Goal: Book appointment/travel/reservation

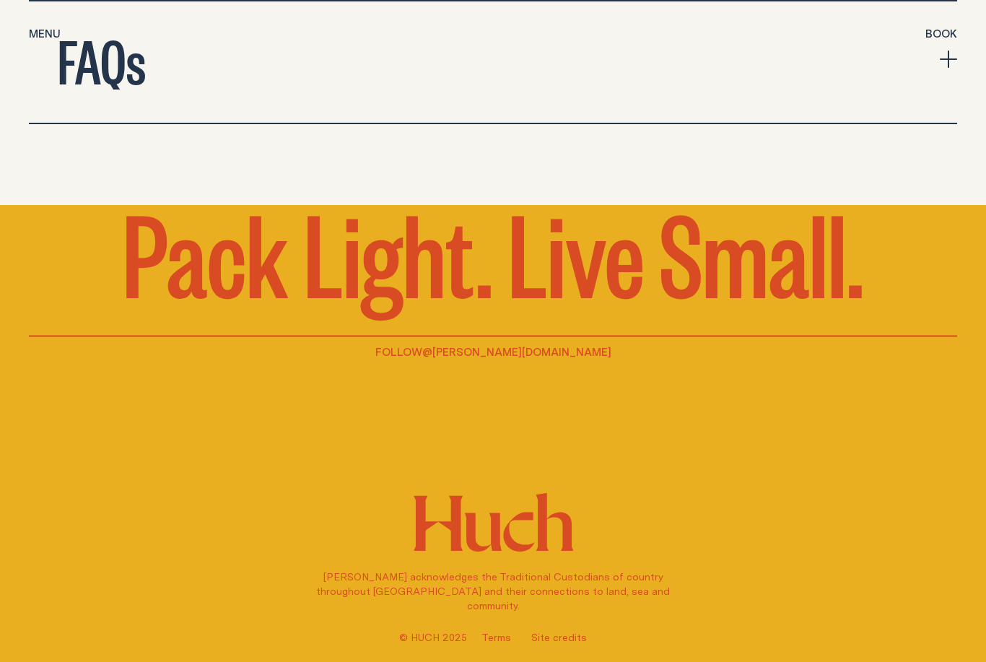
scroll to position [5102, 0]
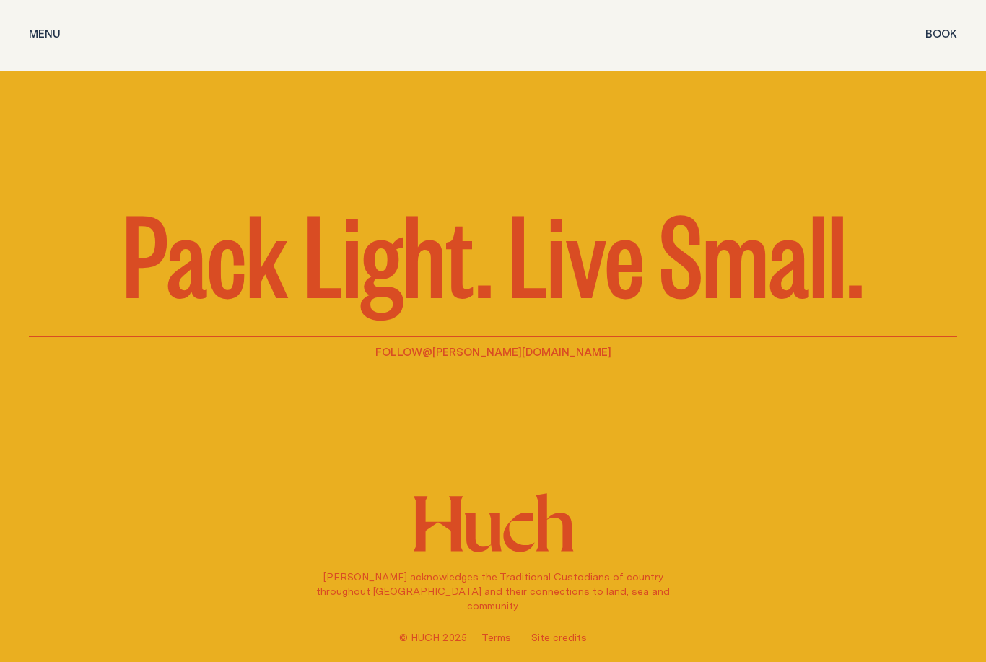
click at [45, 30] on span "Menu" at bounding box center [45, 33] width 32 height 11
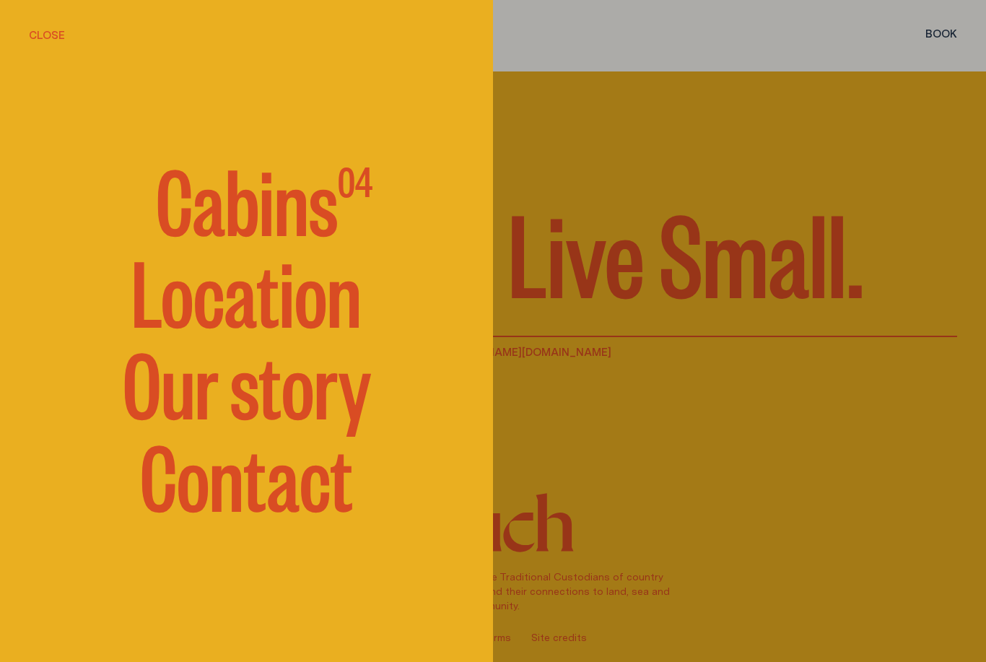
click at [198, 241] on span "Cabins" at bounding box center [247, 197] width 182 height 87
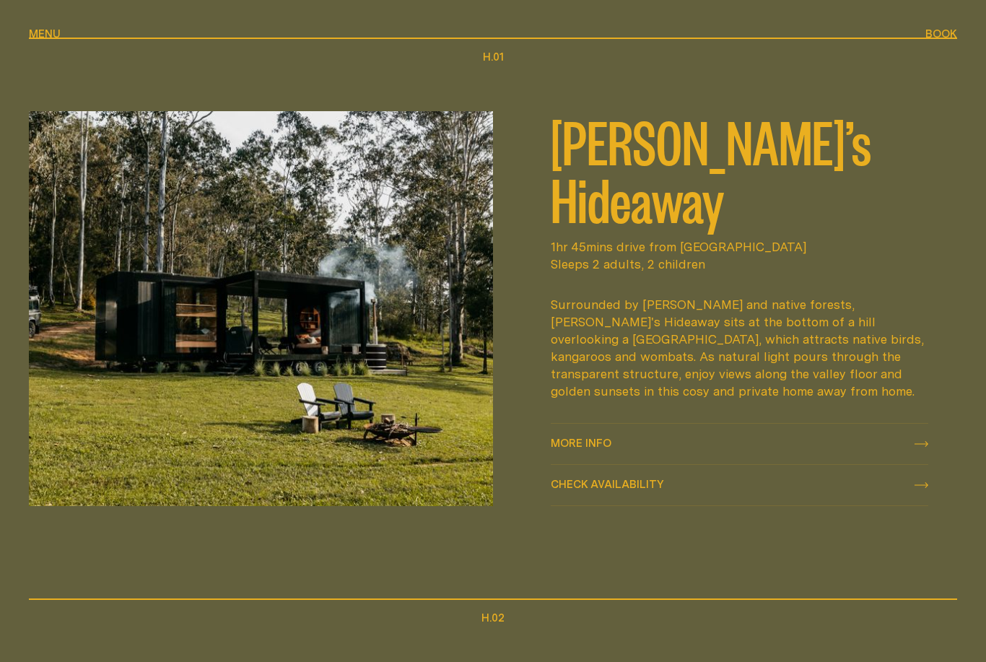
scroll to position [708, 0]
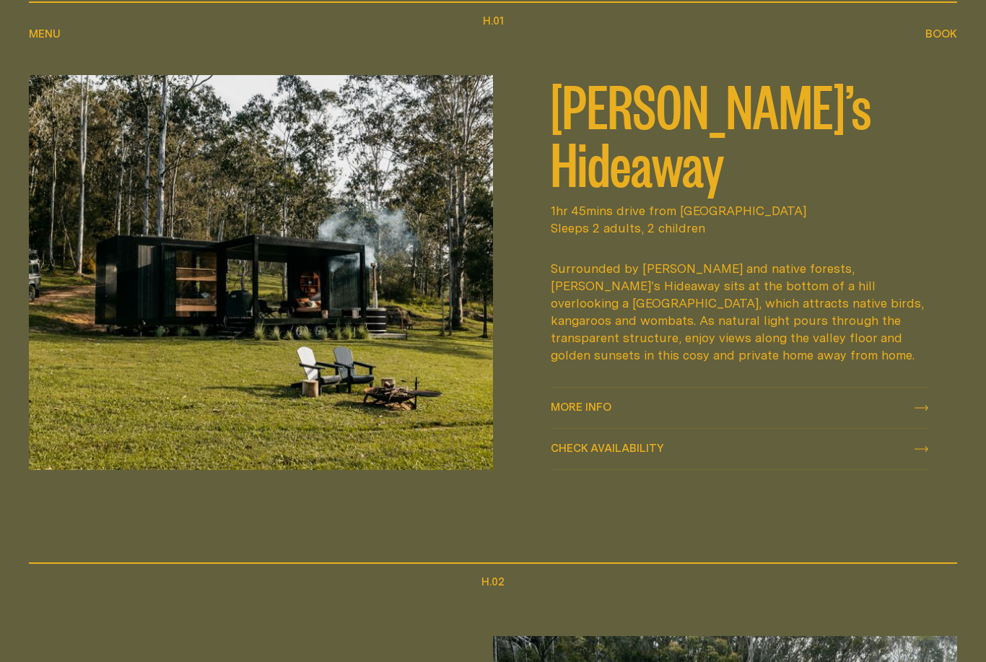
click at [577, 464] on span "Check availability" at bounding box center [607, 458] width 113 height 11
select select "******"
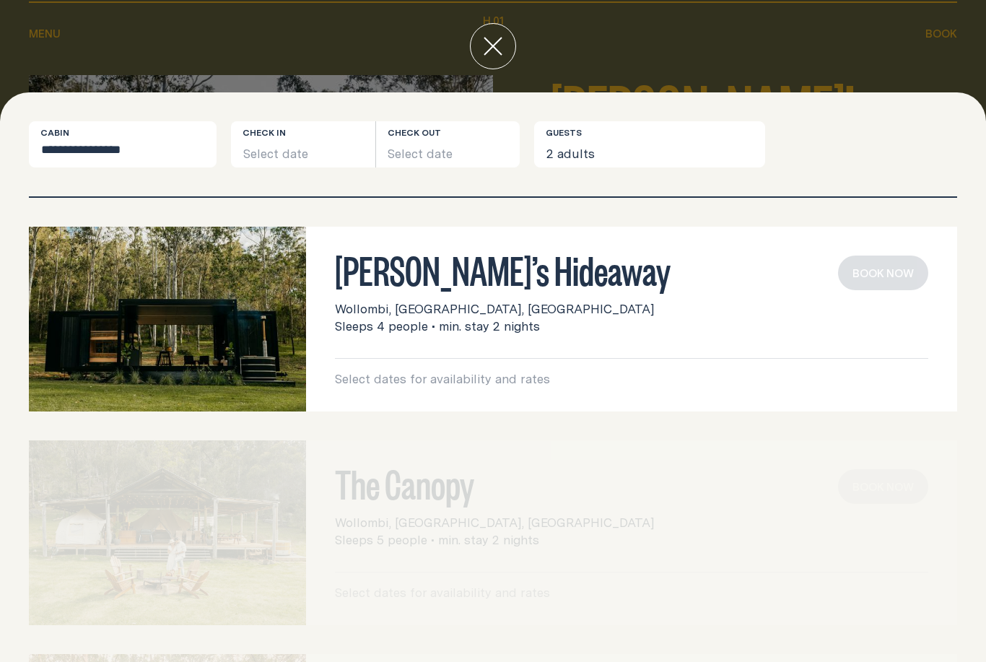
click at [154, 325] on img at bounding box center [167, 319] width 277 height 185
click at [274, 156] on button "Select date" at bounding box center [303, 144] width 144 height 46
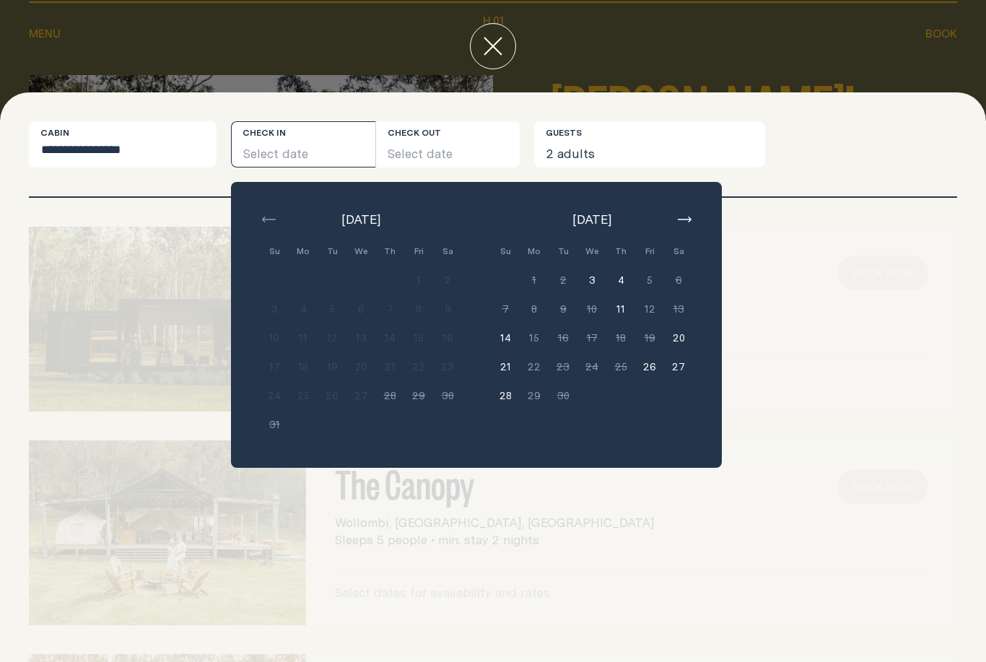
click at [651, 529] on div "The Canopy Wollombi, [GEOGRAPHIC_DATA], [GEOGRAPHIC_DATA] Sleeps 5 people • min…" at bounding box center [493, 532] width 928 height 185
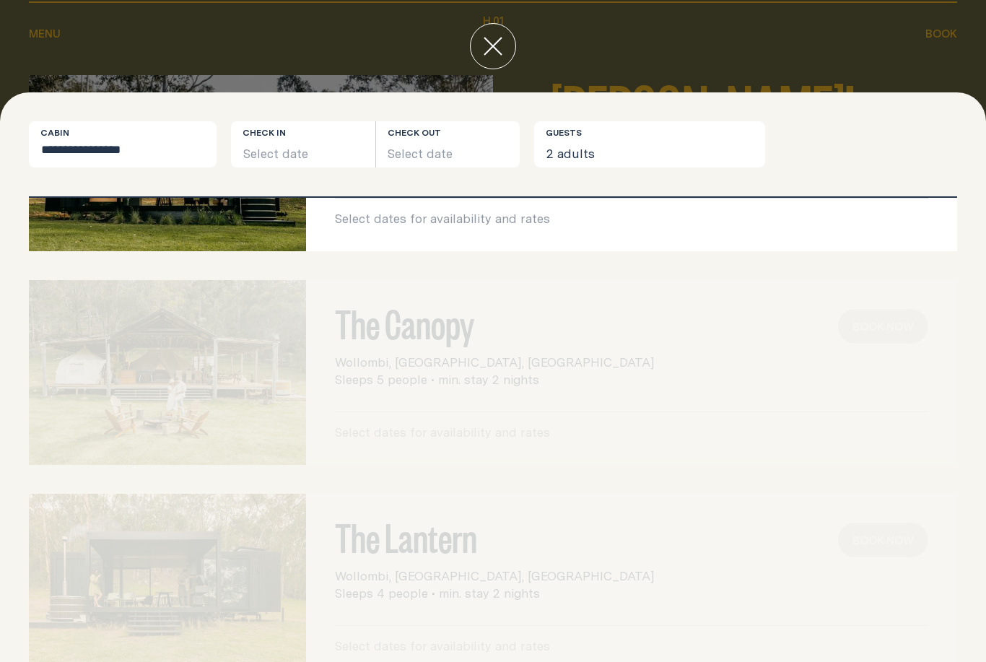
scroll to position [159, 0]
click at [130, 593] on div at bounding box center [167, 586] width 277 height 185
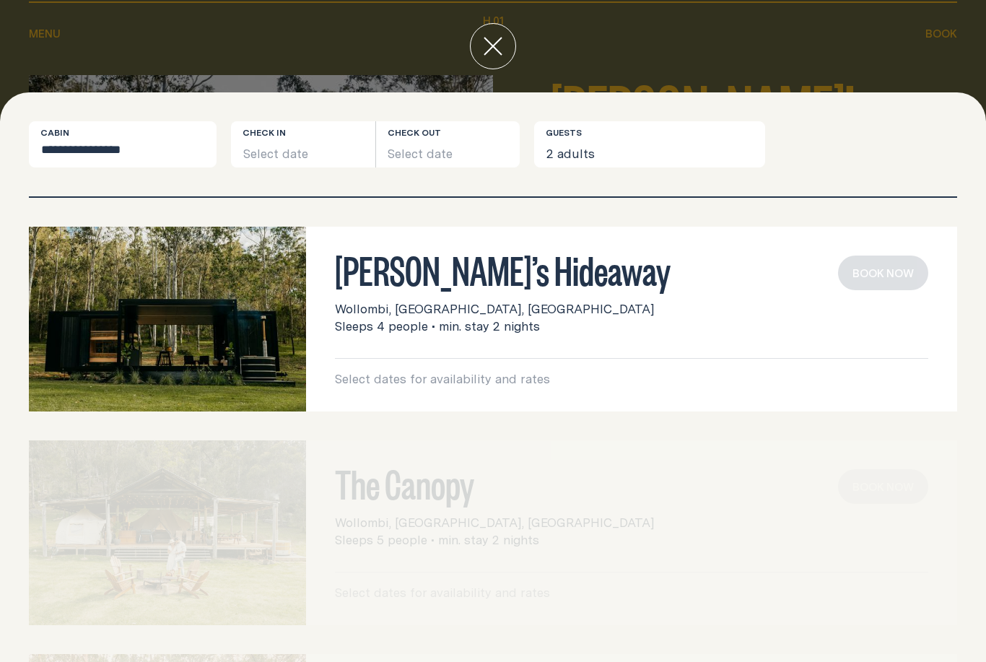
scroll to position [0, 0]
click at [32, 38] on div at bounding box center [493, 46] width 986 height 92
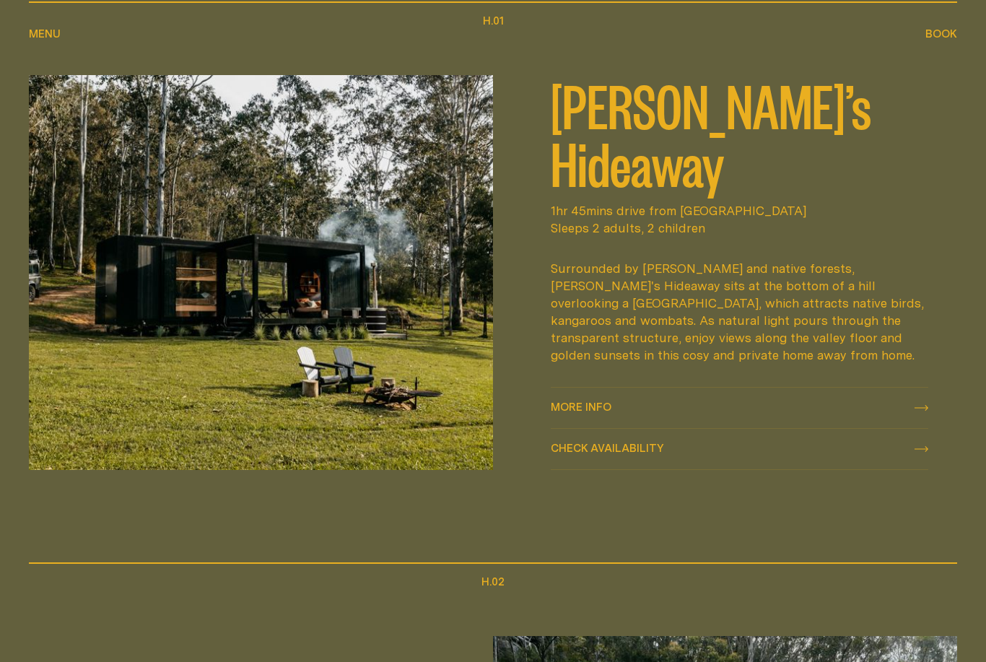
click at [48, 39] on span "Menu" at bounding box center [45, 44] width 32 height 11
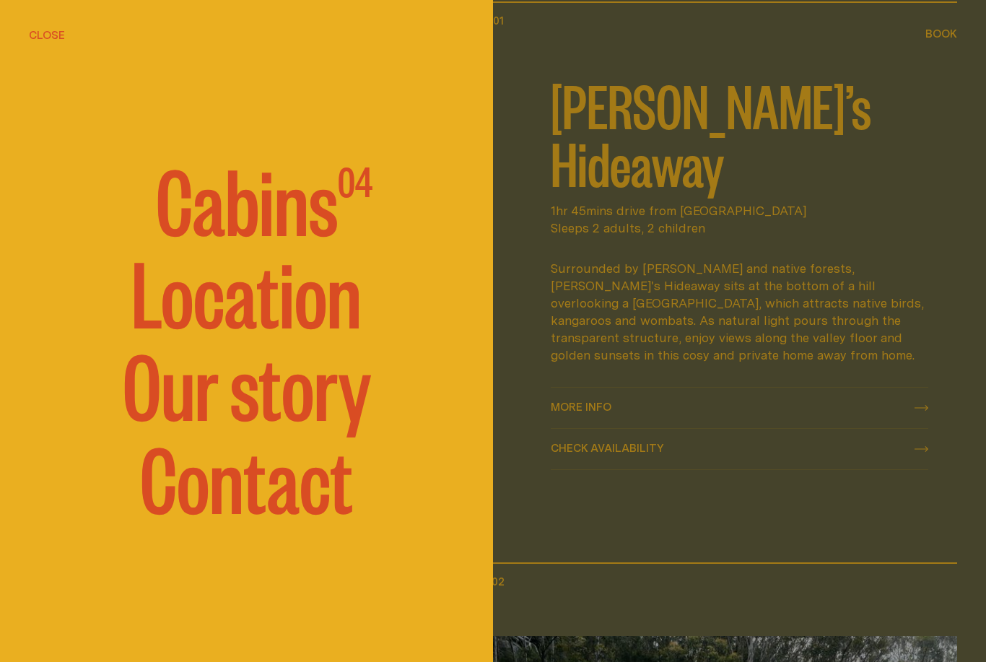
click at [205, 235] on span "Cabins" at bounding box center [247, 197] width 182 height 87
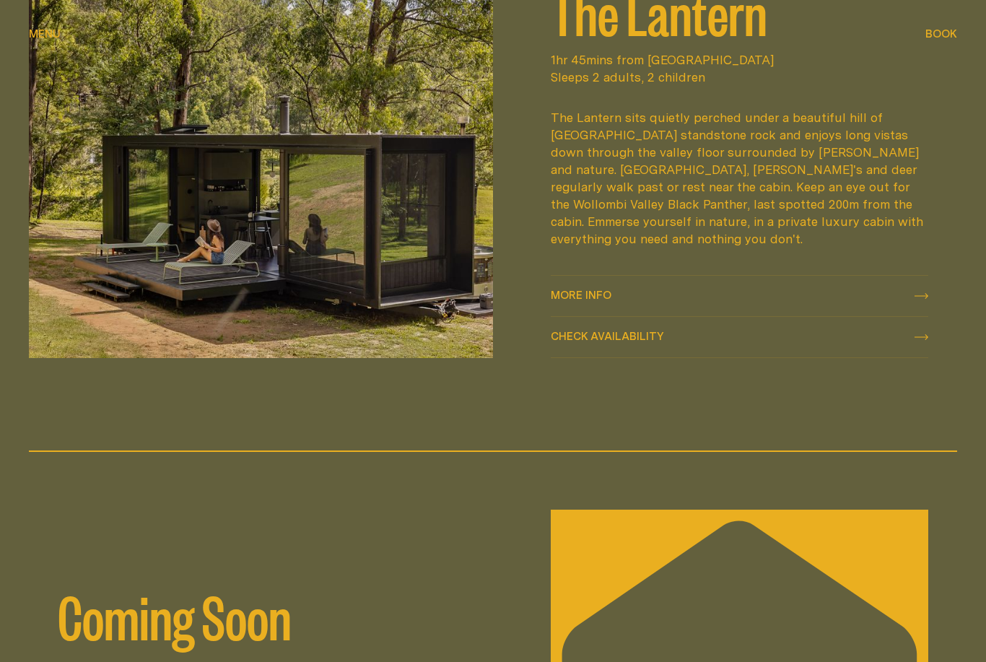
scroll to position [1912, 0]
click at [609, 347] on span "Check availability Check availability" at bounding box center [607, 338] width 113 height 17
select select "******"
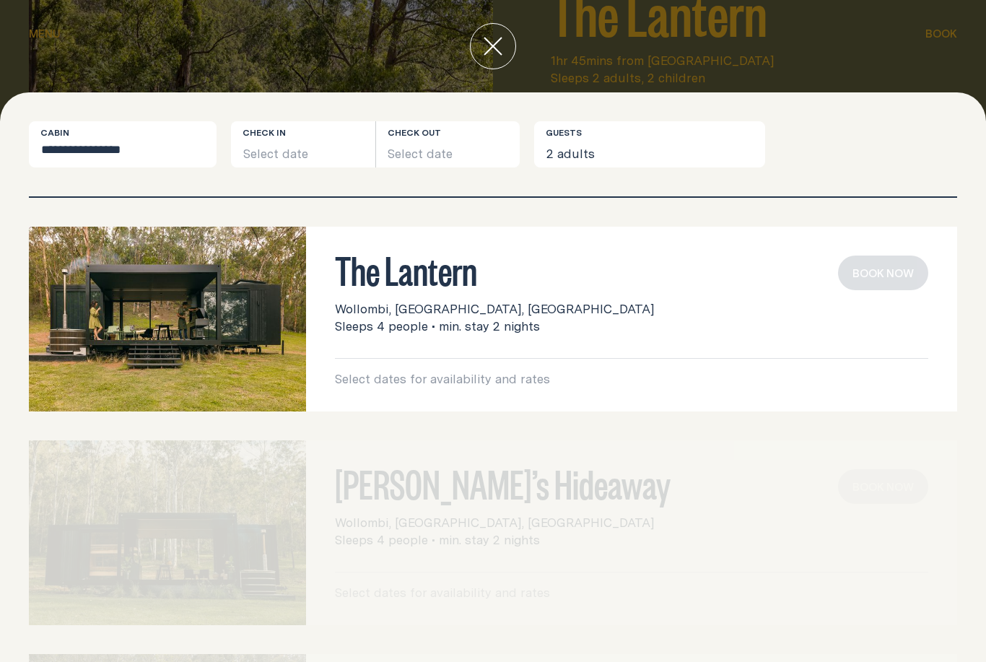
click at [173, 341] on img at bounding box center [167, 319] width 277 height 185
click at [374, 391] on div "The Lantern Wollombi, [GEOGRAPHIC_DATA], [GEOGRAPHIC_DATA] Sleeps 4 people • mi…" at bounding box center [631, 319] width 651 height 185
click at [280, 152] on button "Select date" at bounding box center [303, 144] width 144 height 46
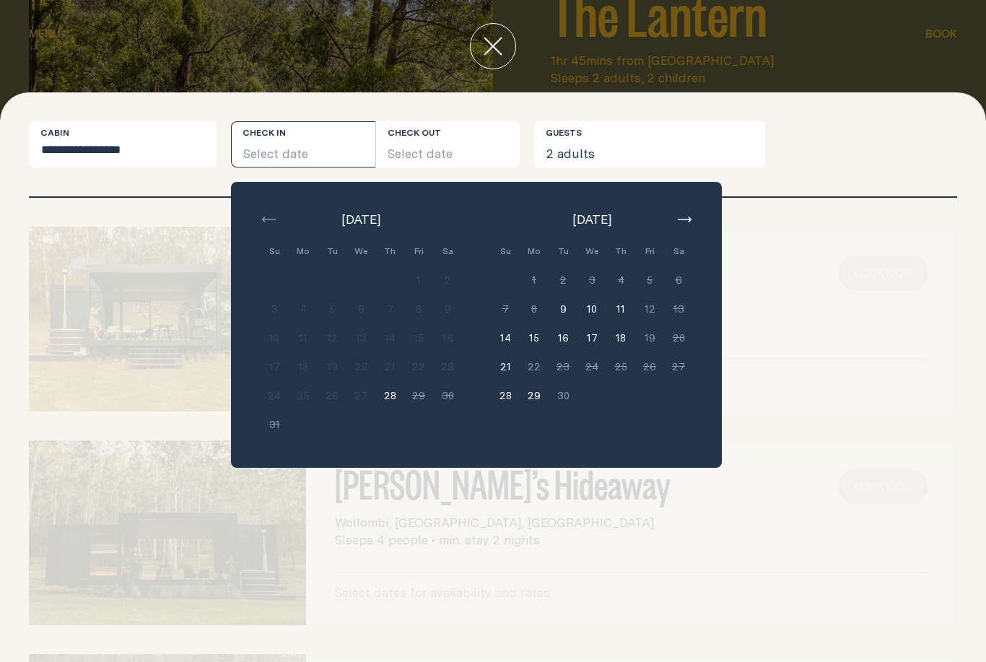
click at [30, 338] on div at bounding box center [167, 319] width 277 height 185
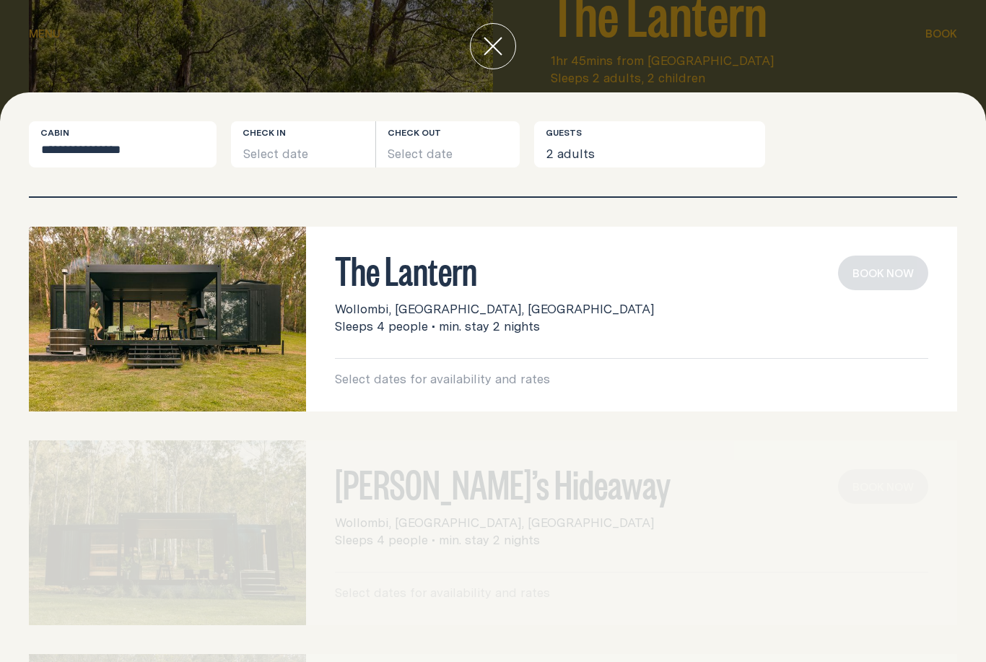
click at [504, 44] on button "close" at bounding box center [493, 46] width 46 height 46
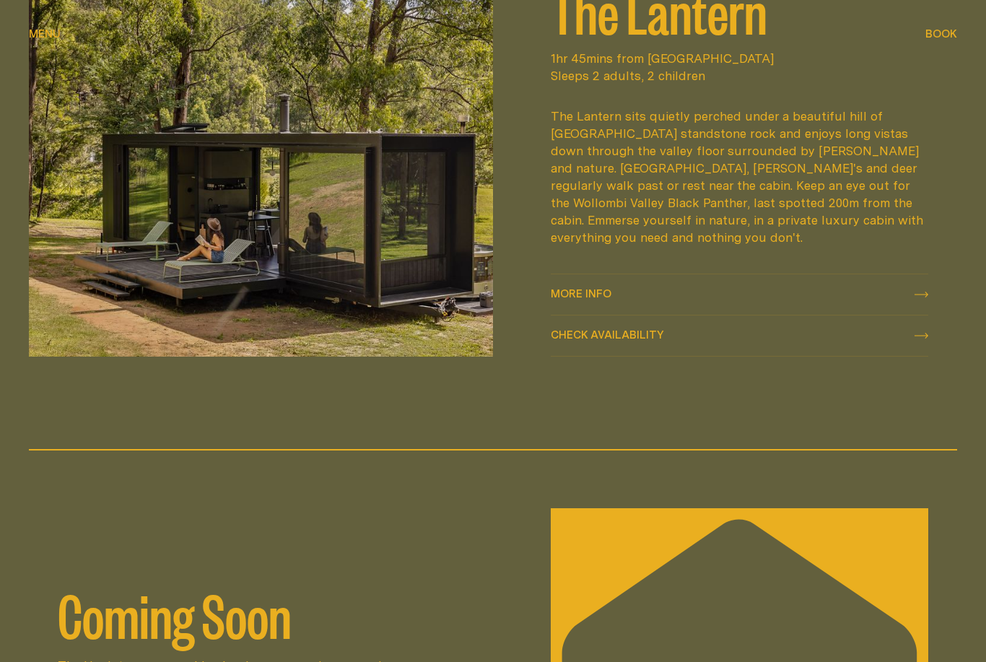
click at [581, 310] on span "More info" at bounding box center [581, 305] width 61 height 11
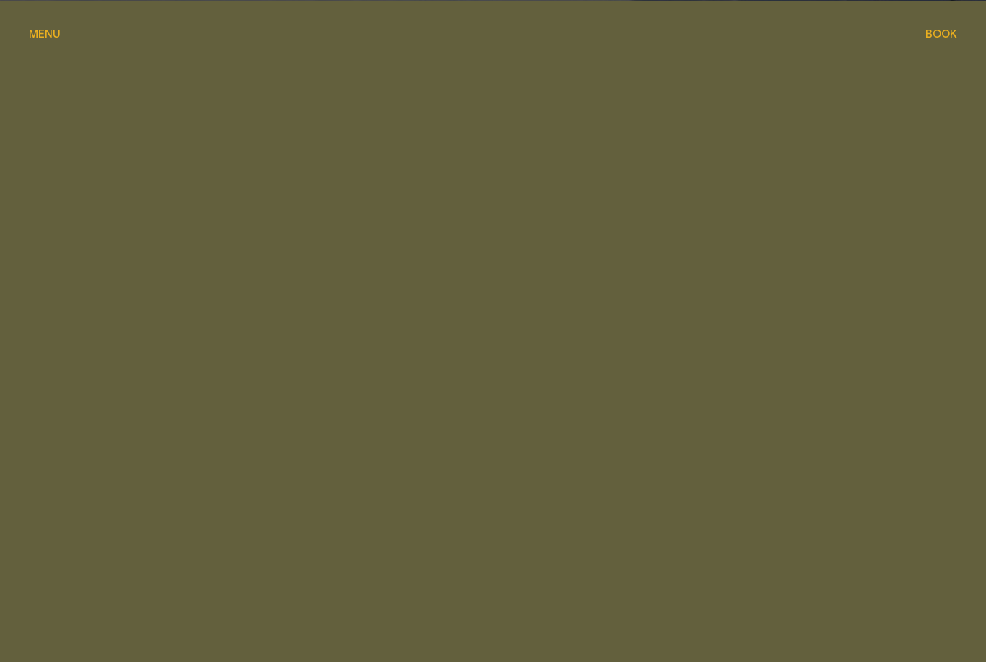
scroll to position [1915, 0]
click at [41, 39] on span "Menu" at bounding box center [45, 44] width 32 height 11
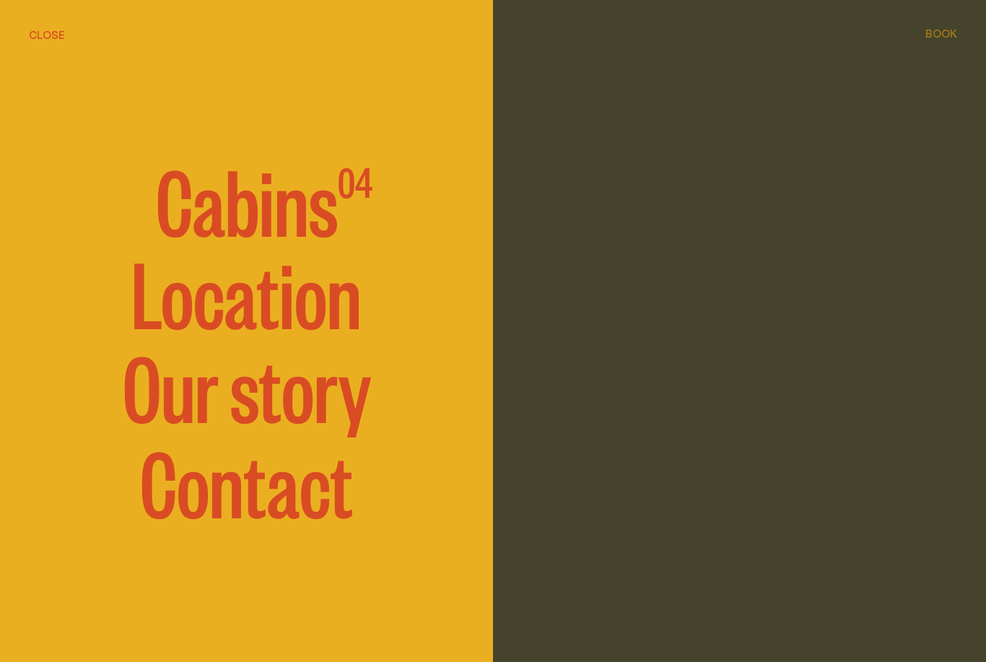
click at [157, 316] on link "Location" at bounding box center [246, 291] width 230 height 87
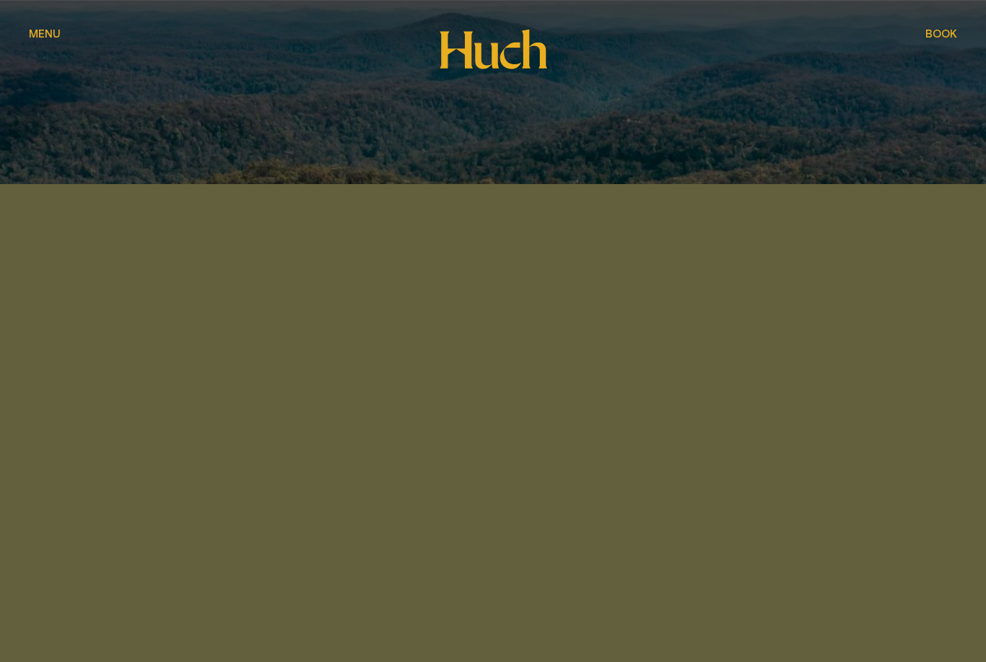
click at [51, 39] on span "Menu" at bounding box center [45, 44] width 32 height 11
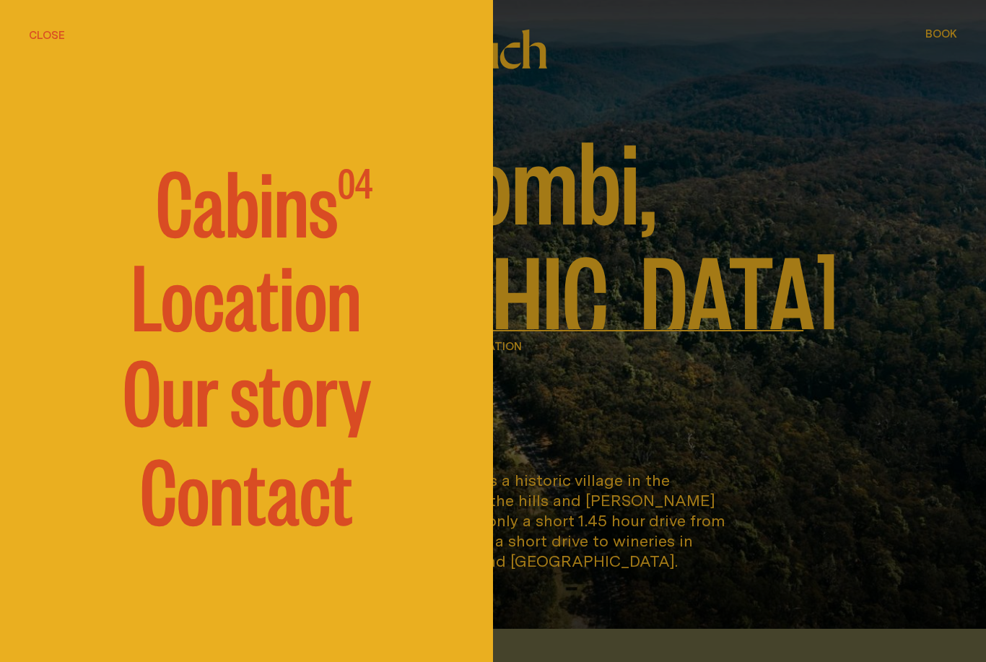
click at [216, 219] on span "Cabins" at bounding box center [247, 199] width 182 height 87
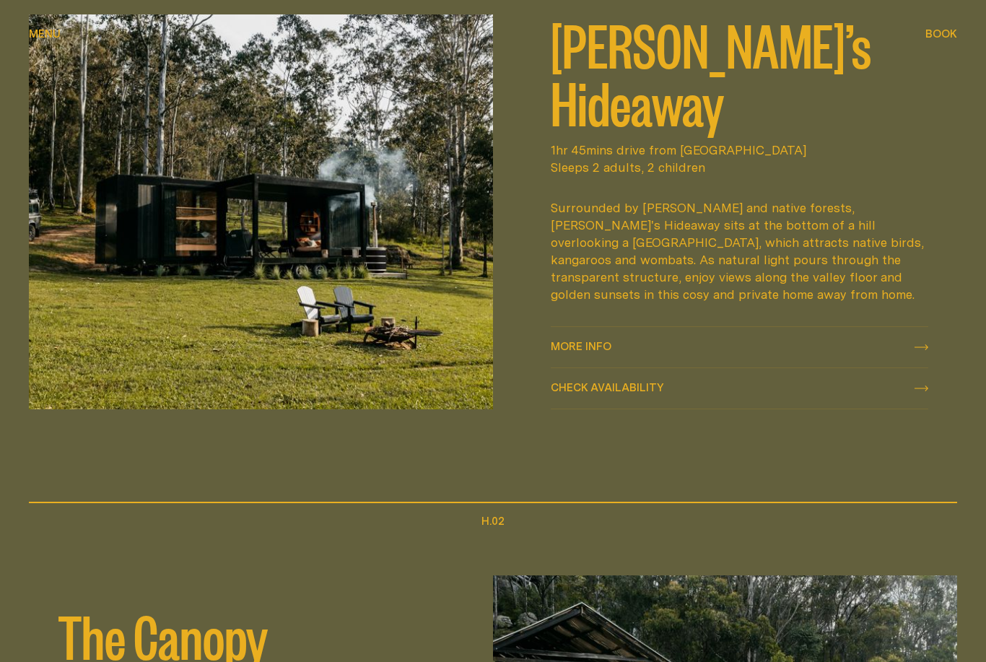
scroll to position [785, 0]
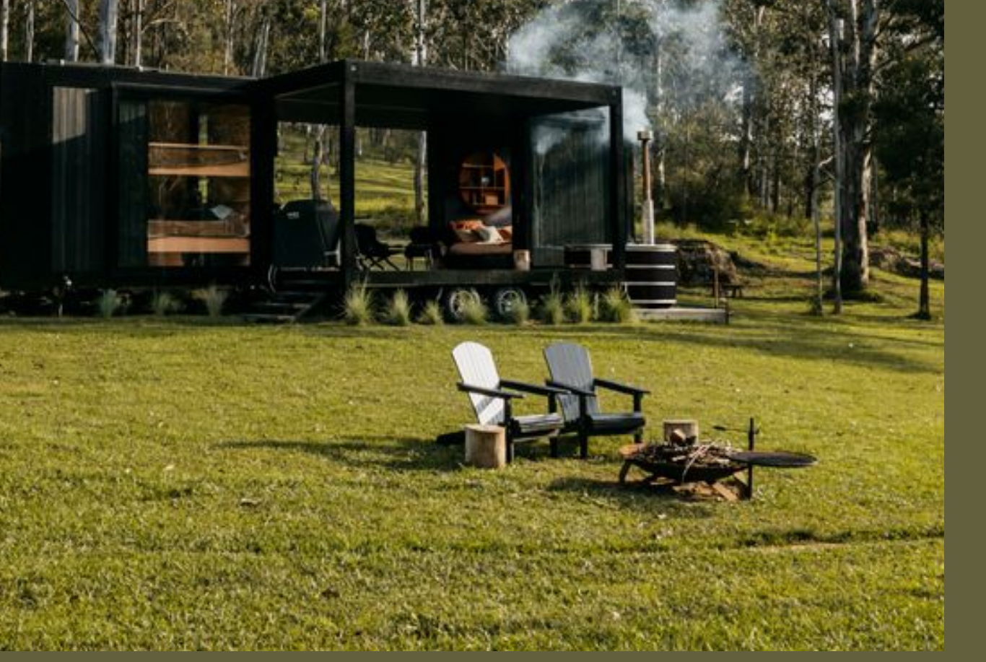
click at [76, 99] on img at bounding box center [261, 195] width 464 height 395
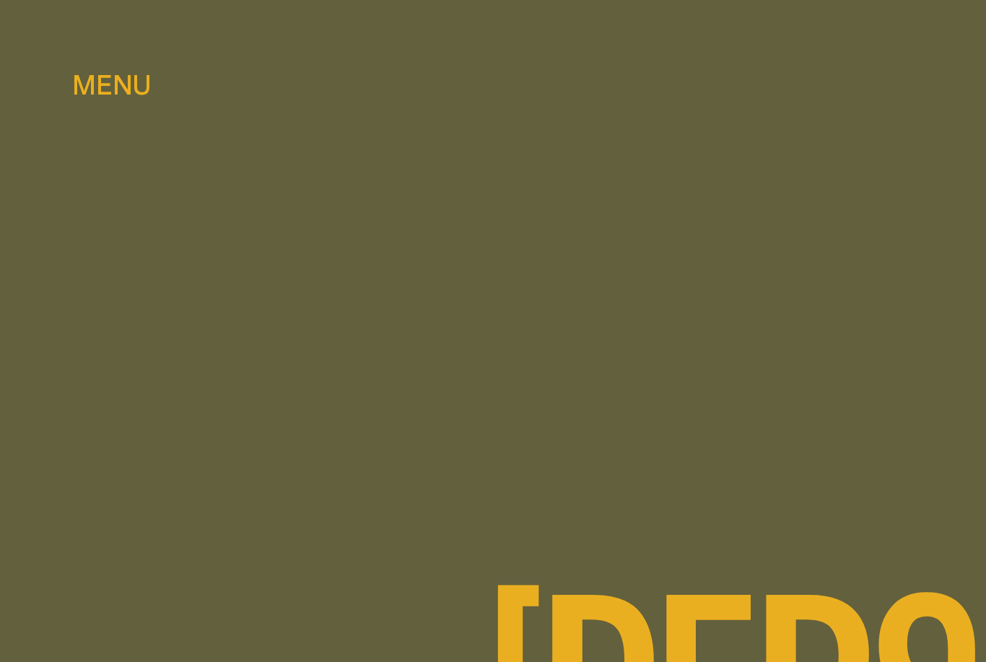
click at [380, 85] on div "[PERSON_NAME]’s Hideaway" at bounding box center [493, 165] width 928 height 331
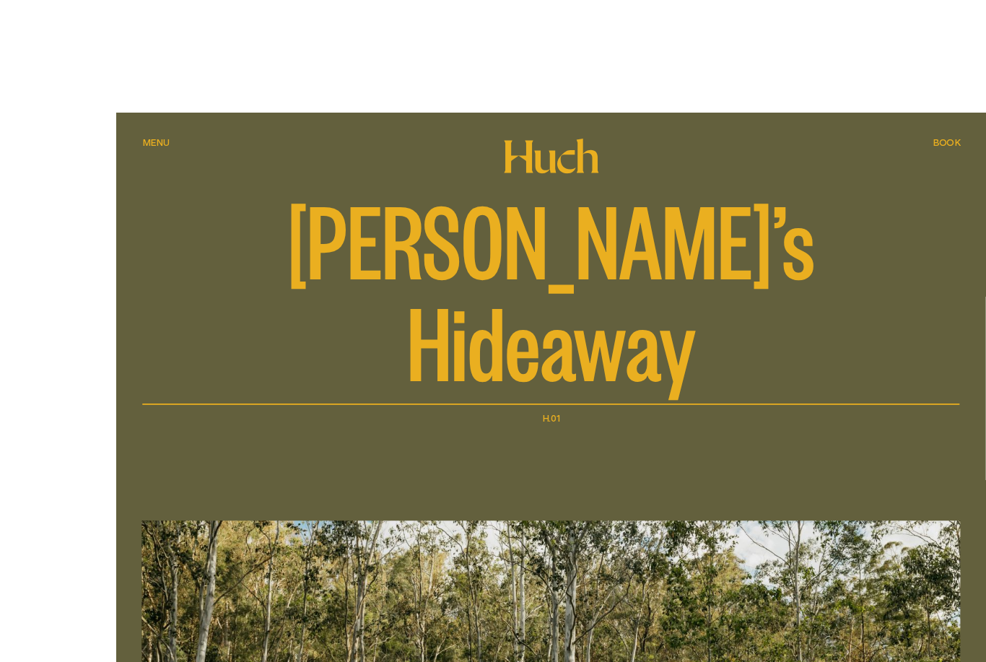
scroll to position [3, 0]
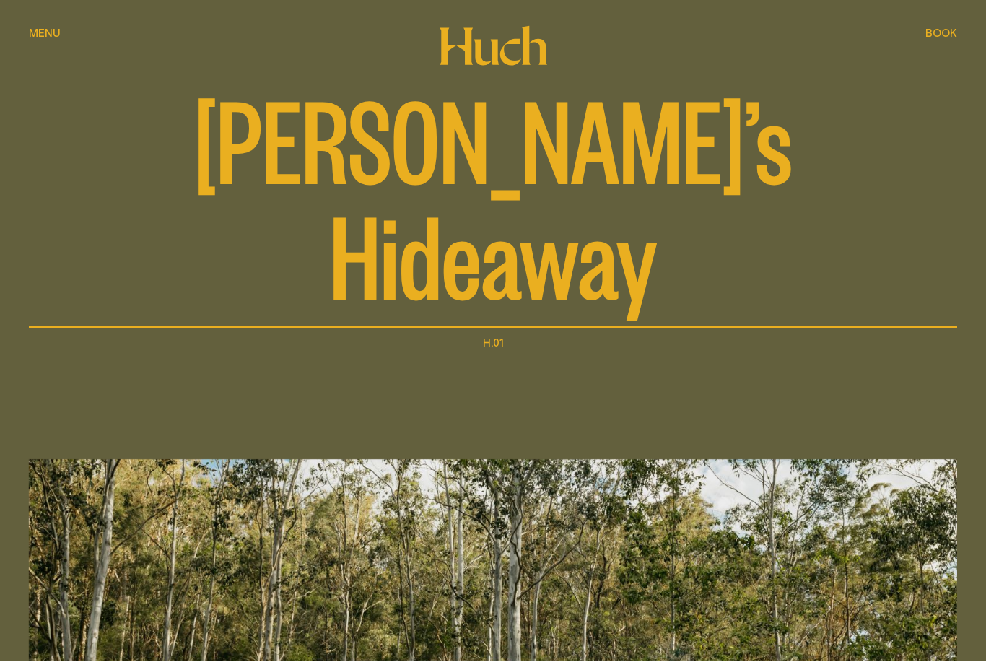
click at [40, 30] on span "Menu" at bounding box center [45, 33] width 32 height 11
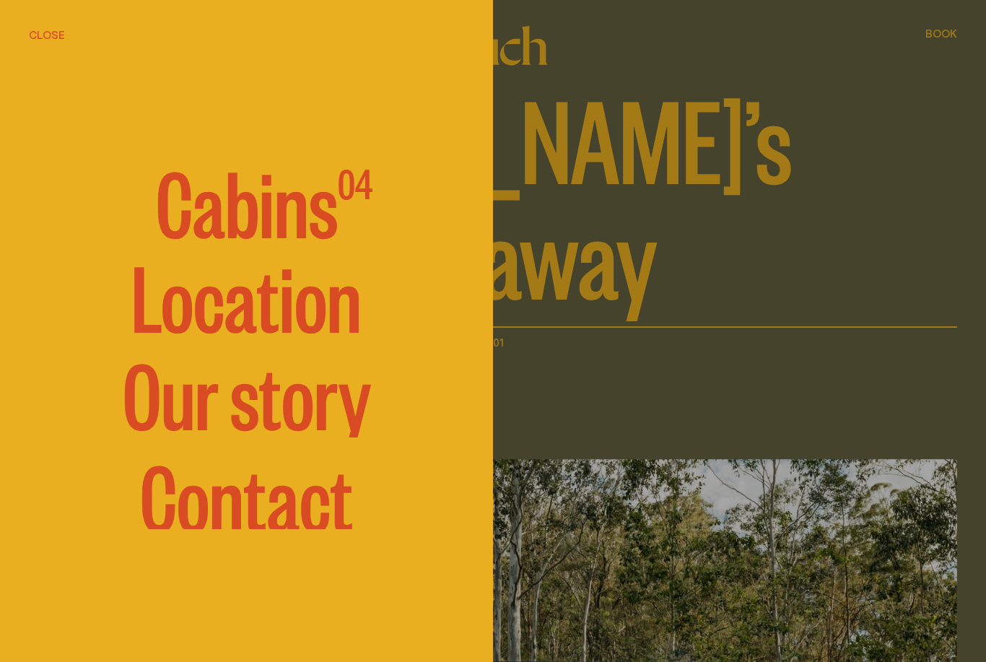
click at [211, 227] on span "Cabins" at bounding box center [247, 200] width 182 height 87
